Goal: Information Seeking & Learning: Learn about a topic

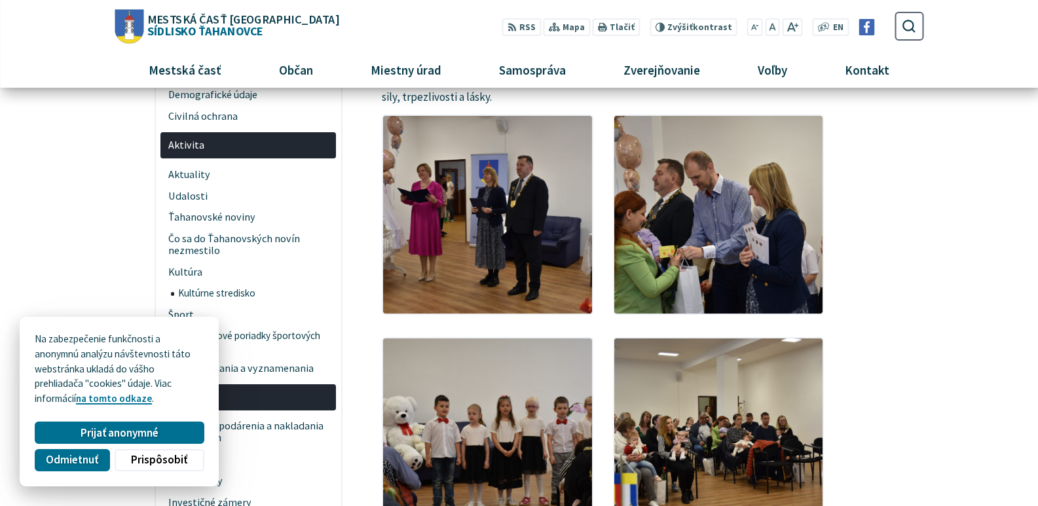
scroll to position [355, 0]
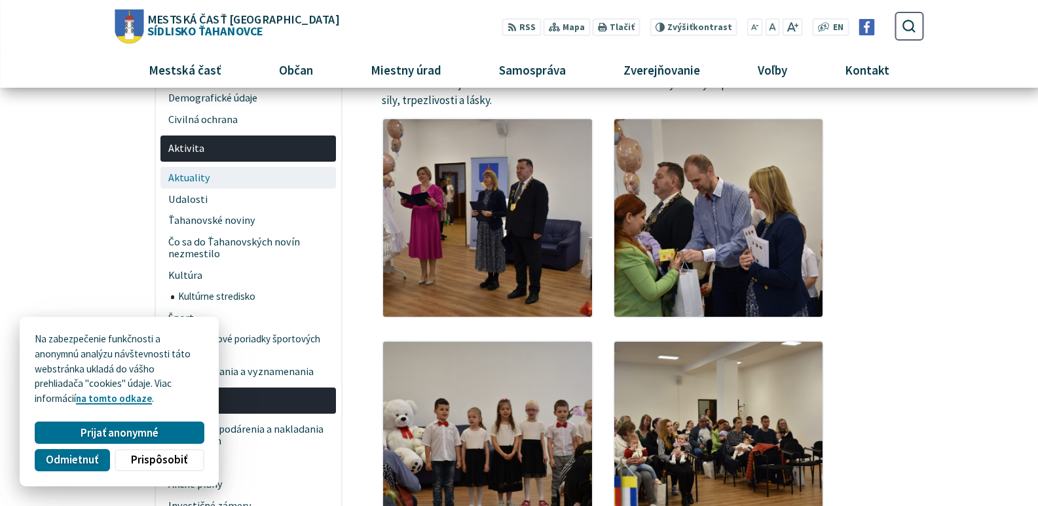
click at [189, 173] on span "Aktuality" at bounding box center [248, 178] width 160 height 22
